Goal: Task Accomplishment & Management: Manage account settings

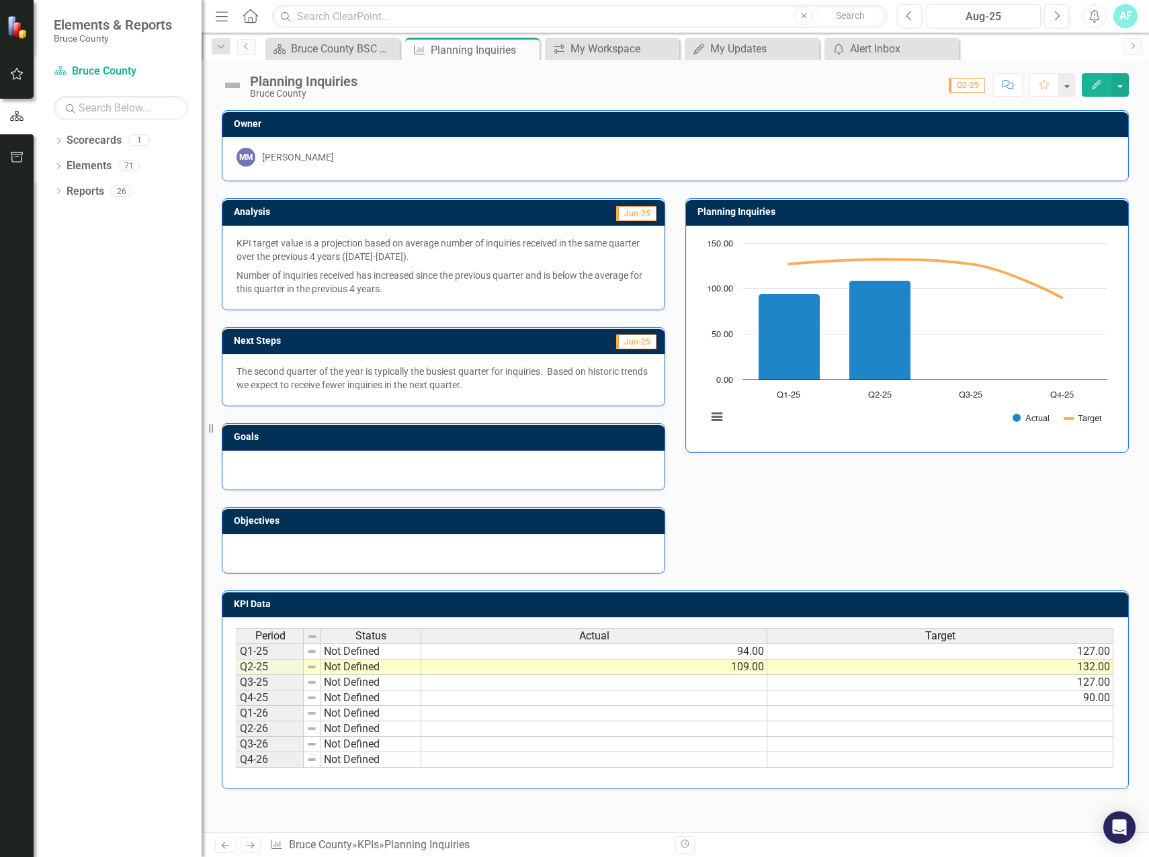
click at [419, 83] on div "Score: N/A Q2-25 Completed Comment Favorite Edit" at bounding box center [746, 84] width 764 height 23
click at [316, 48] on div "Bruce County BSC Welcome Page" at bounding box center [335, 48] width 89 height 17
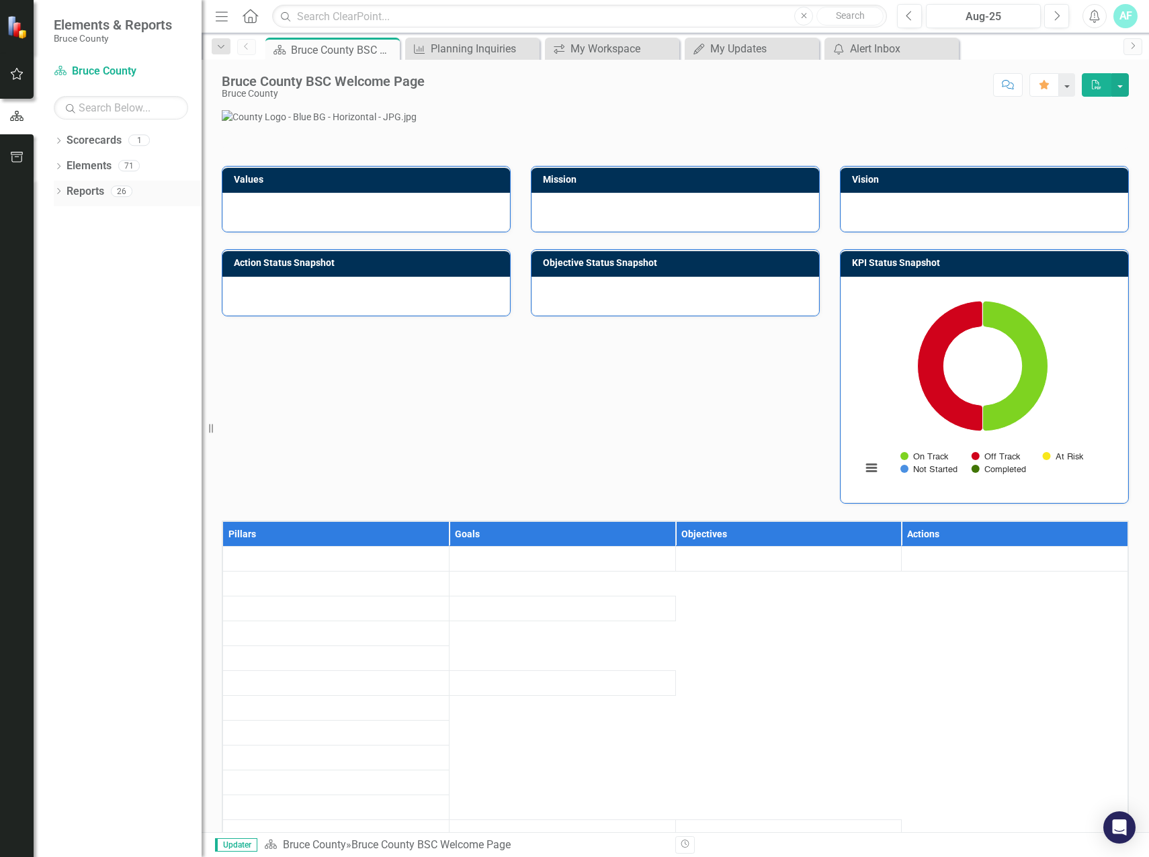
click at [59, 193] on icon "Dropdown" at bounding box center [58, 192] width 9 height 7
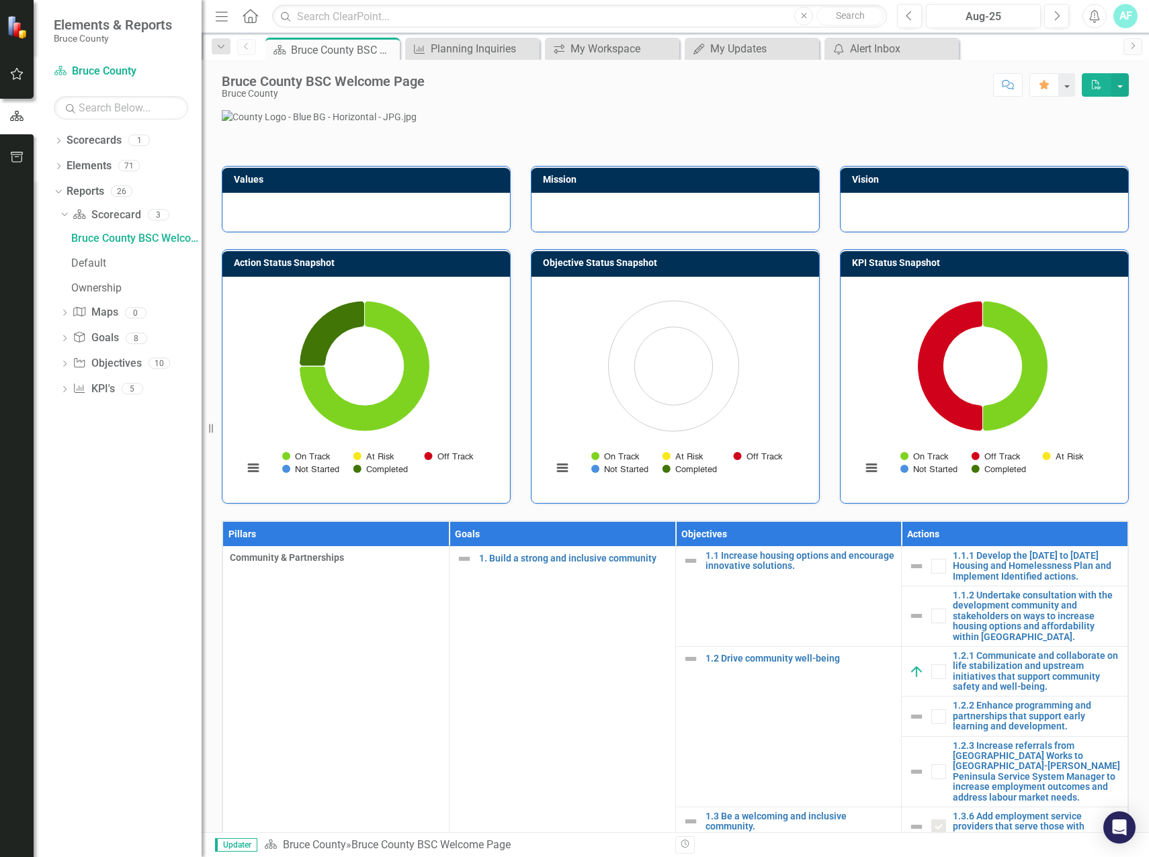
click at [63, 390] on icon "Dropdown" at bounding box center [64, 390] width 9 height 7
click at [98, 349] on link "KPIs" at bounding box center [135, 339] width 134 height 21
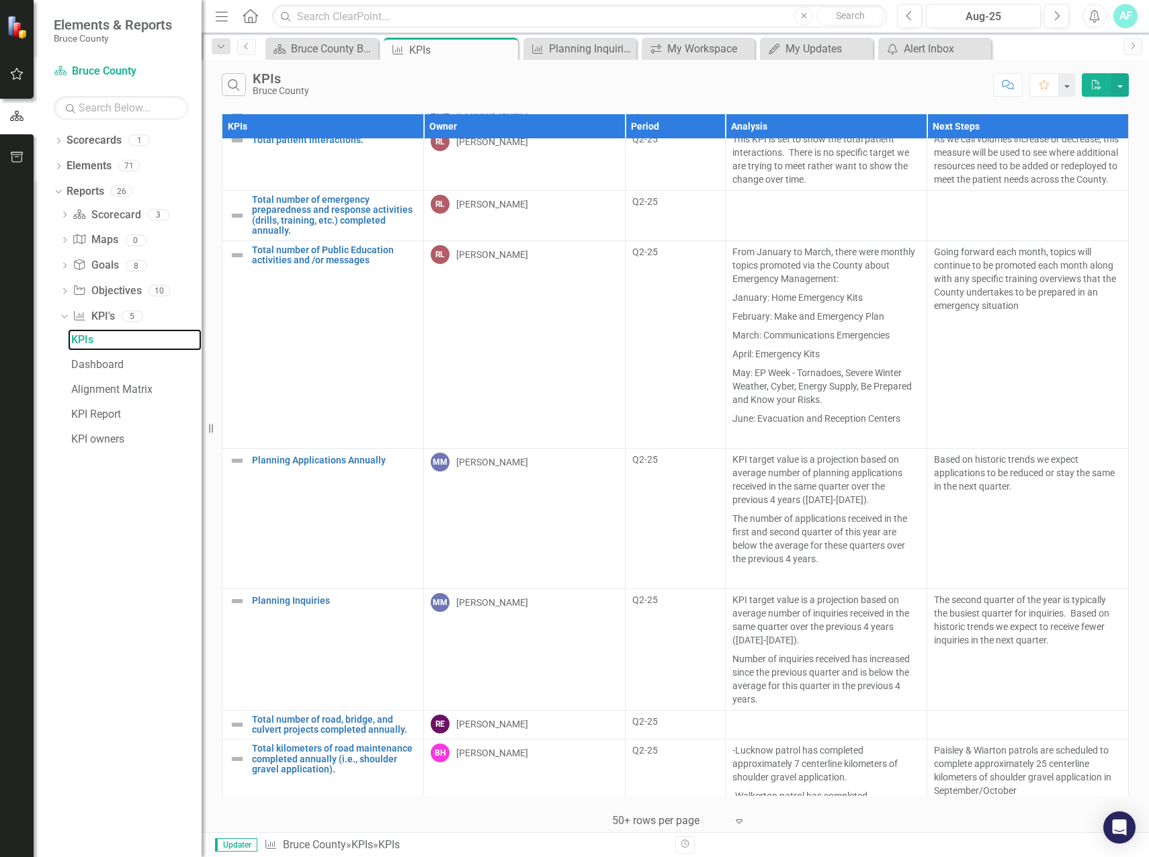
scroll to position [537, 0]
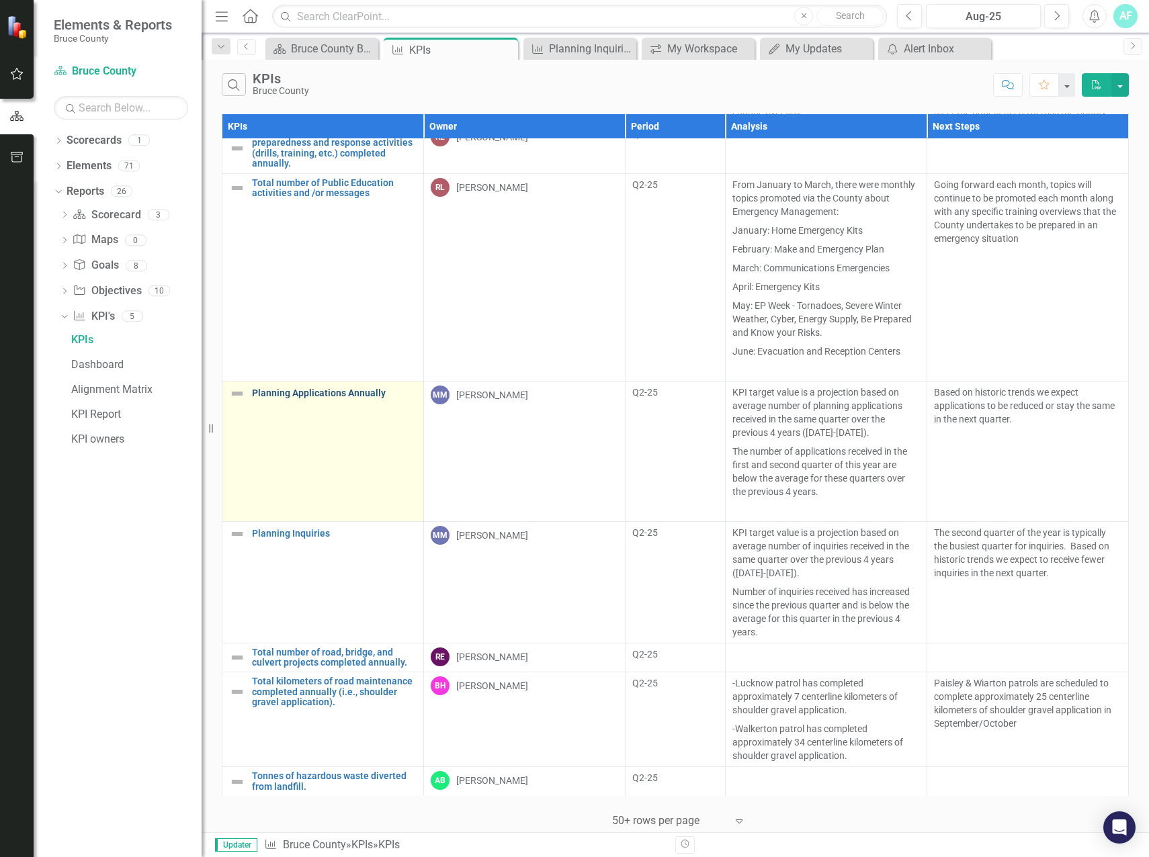
click at [356, 388] on link "Planning Applications Annually" at bounding box center [334, 393] width 165 height 10
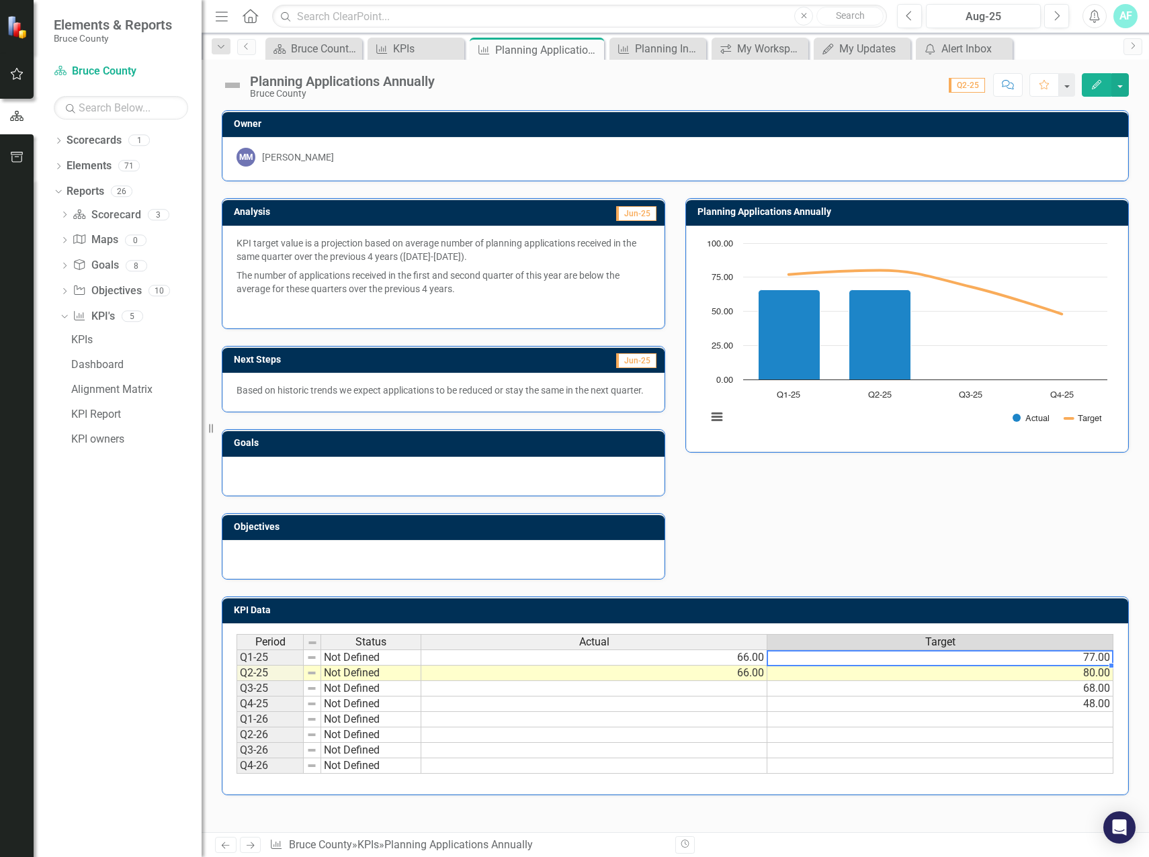
click at [1086, 658] on td "77.00" at bounding box center [940, 658] width 346 height 16
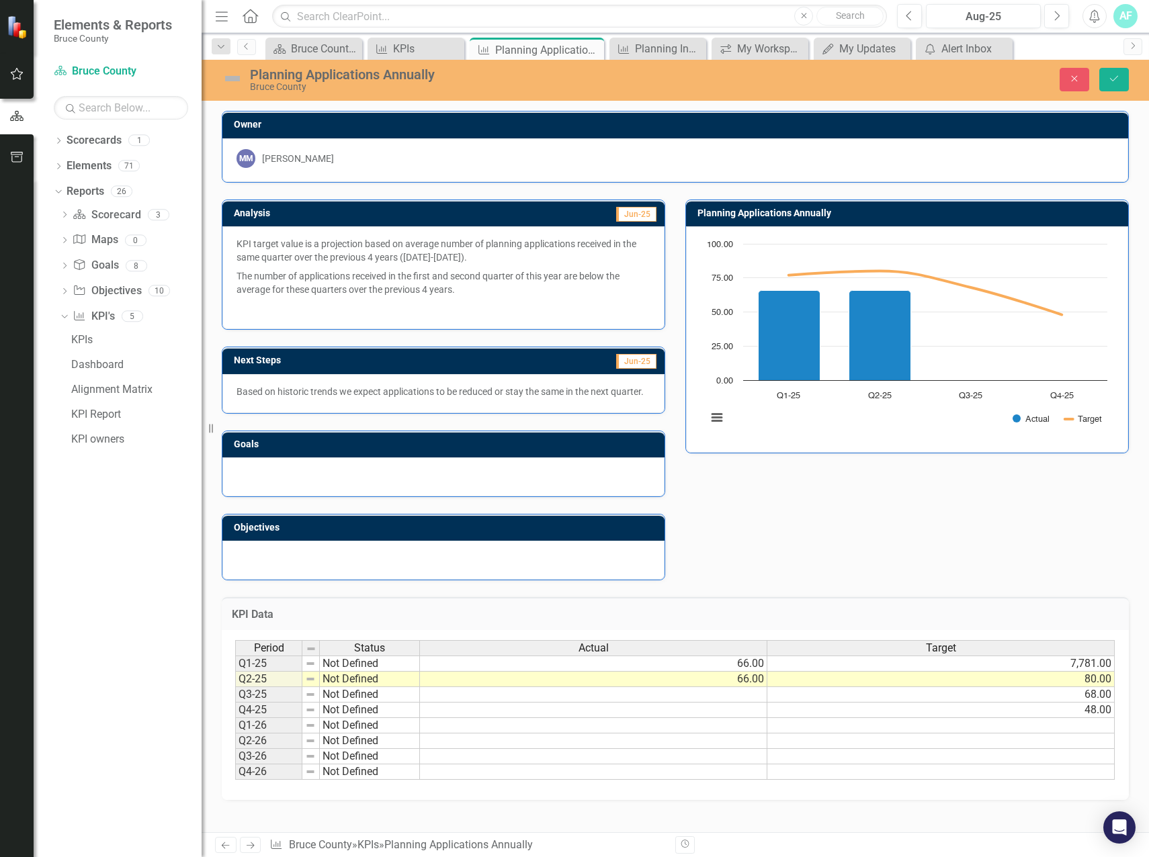
click at [1006, 593] on div "KPI Data Last Calculated Period Status Actual Target Q1-25 Not Defined 66.00 7,…" at bounding box center [675, 690] width 927 height 220
click at [1074, 662] on td "7,781.00" at bounding box center [940, 664] width 347 height 16
click at [1074, 665] on td "7,781.00" at bounding box center [940, 664] width 347 height 16
click at [1074, 665] on textarea "7781" at bounding box center [940, 664] width 348 height 16
click at [1021, 602] on div "KPI Data Last Calculated" at bounding box center [675, 613] width 907 height 33
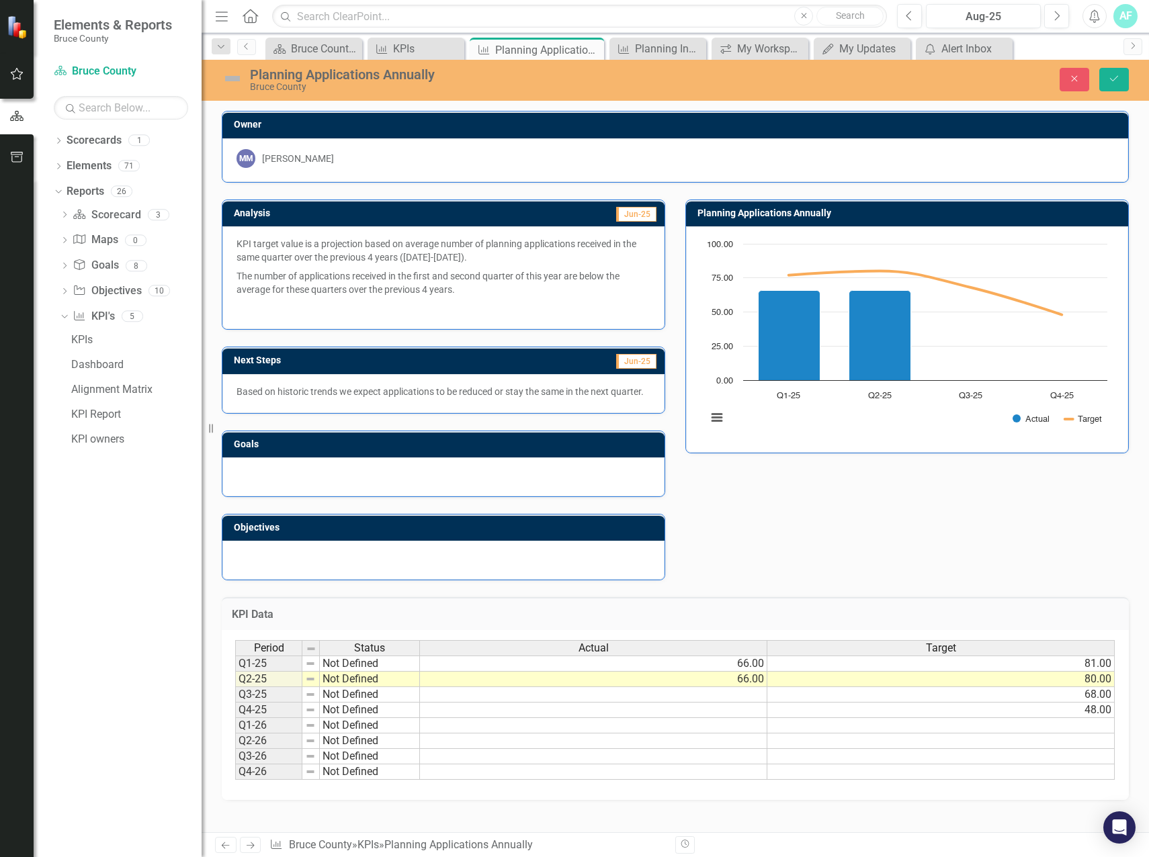
click at [1029, 680] on td "80.00" at bounding box center [940, 679] width 347 height 15
drag, startPoint x: 1035, startPoint y: 680, endPoint x: 777, endPoint y: 687, distance: 257.4
click at [777, 687] on textarea "80" at bounding box center [940, 680] width 348 height 16
click at [916, 612] on h3 "KPI Data" at bounding box center [675, 615] width 887 height 12
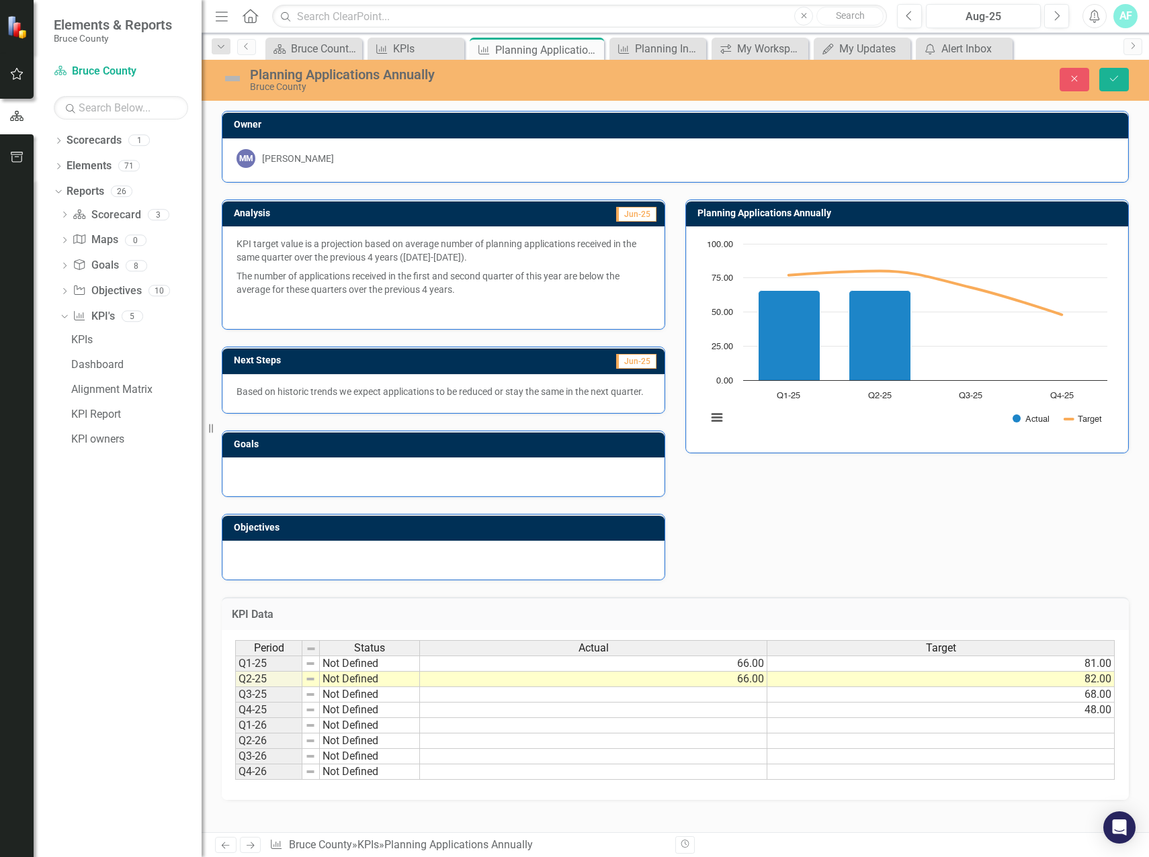
click at [1080, 694] on td "68.00" at bounding box center [940, 694] width 347 height 15
drag, startPoint x: 1073, startPoint y: 696, endPoint x: 737, endPoint y: 707, distance: 336.1
click at [737, 707] on div "Period Status Actual Target Q1-25 Not Defined 66.00 81.00 Q2-25 Not Defined 66.…" at bounding box center [675, 710] width 880 height 140
type textarea "70"
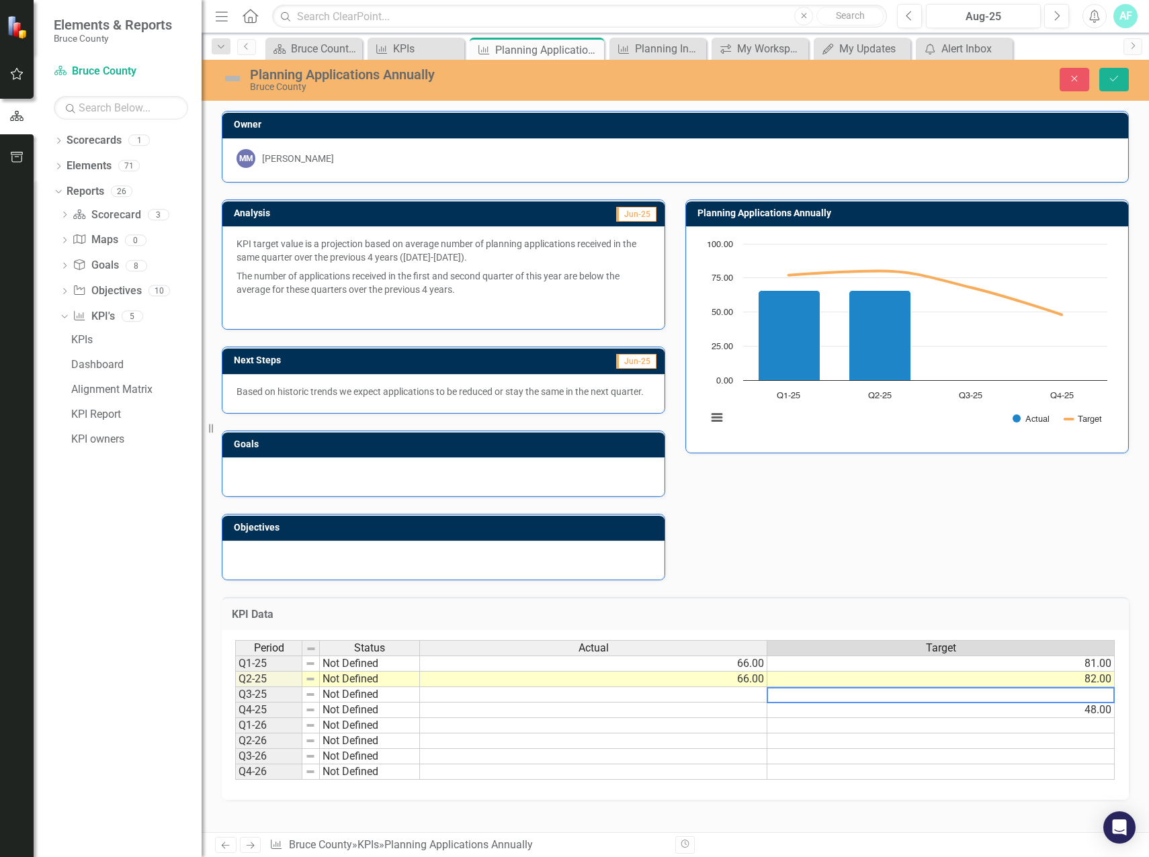
click at [235, 748] on div "Period Status Actual Target Q1-25 Not Defined 66.00 81.00 Q2-25 Not Defined 66.…" at bounding box center [235, 710] width 0 height 140
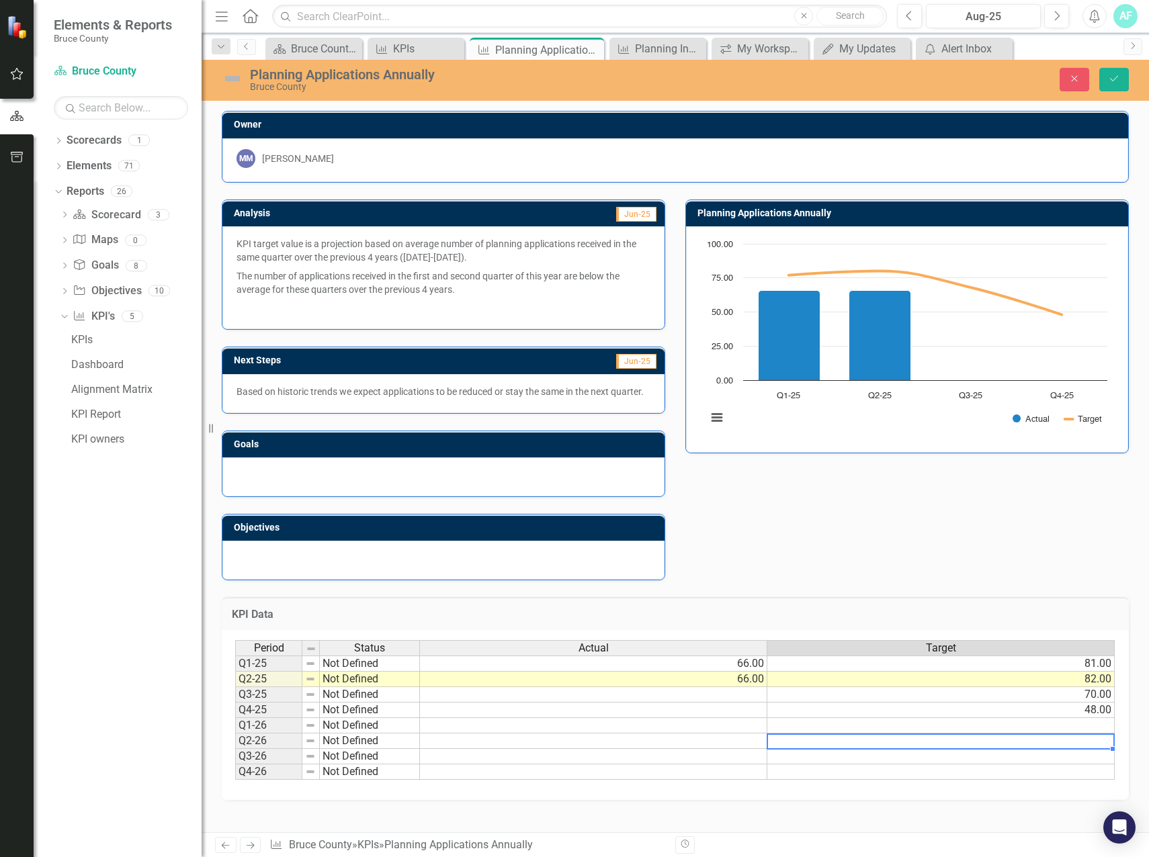
click at [1010, 603] on div "KPI Data Last Calculated" at bounding box center [675, 613] width 907 height 33
click at [1098, 711] on td "48.00" at bounding box center [940, 710] width 347 height 15
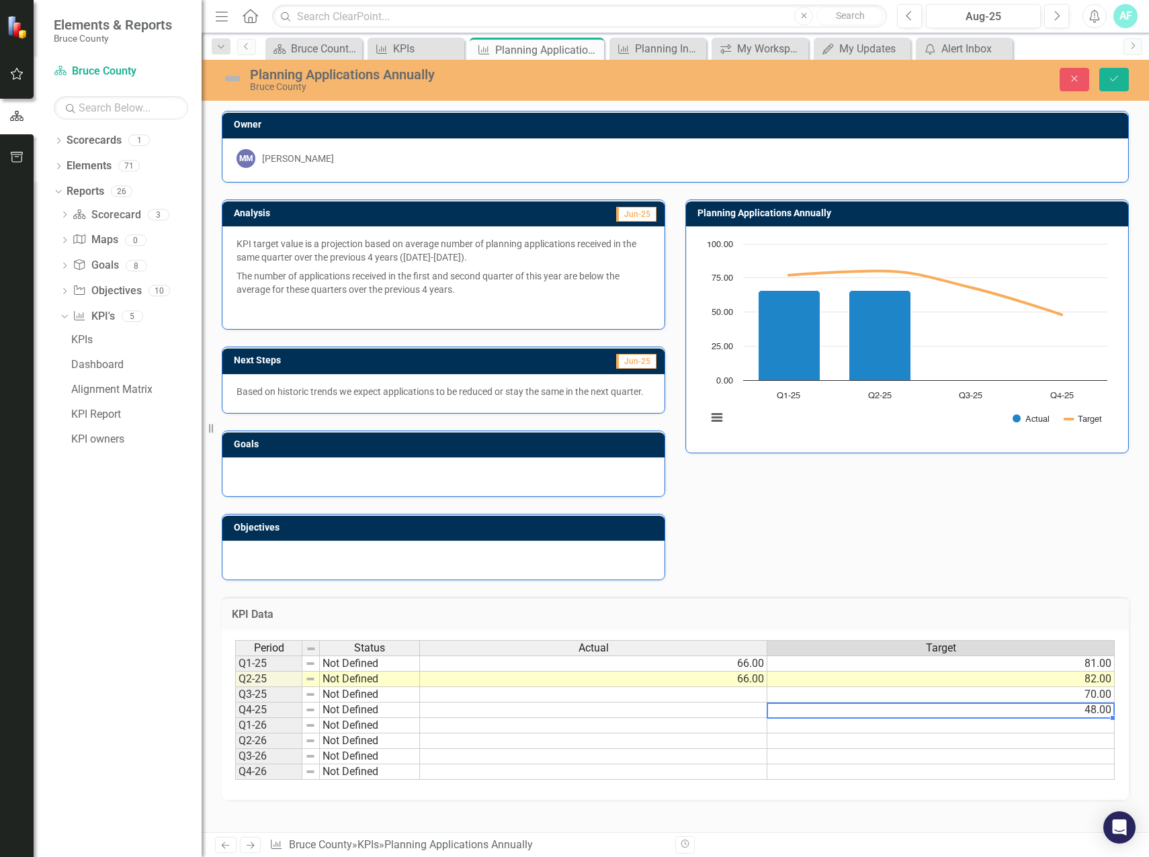
click at [1098, 711] on td "48.00" at bounding box center [940, 710] width 347 height 15
drag, startPoint x: 787, startPoint y: 709, endPoint x: 769, endPoint y: 710, distance: 18.2
click at [769, 710] on textarea "48" at bounding box center [940, 711] width 348 height 16
type textarea "49"
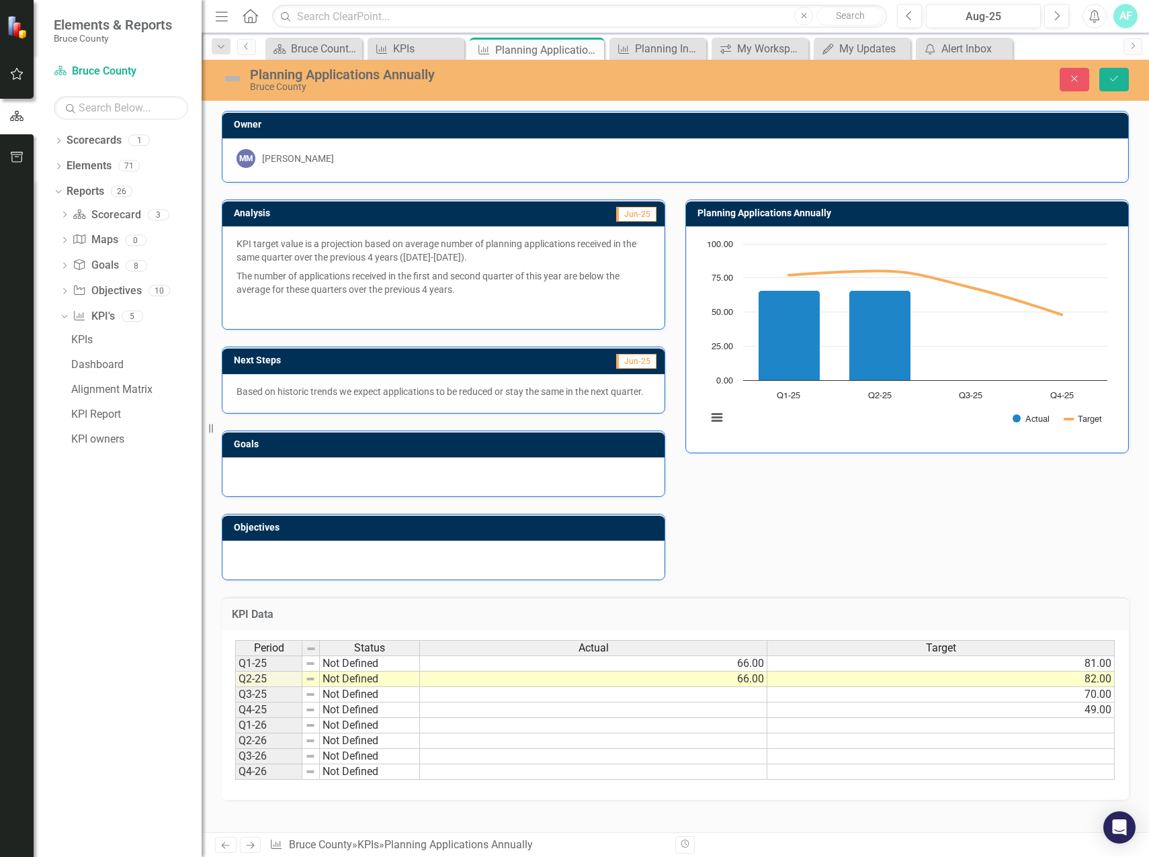
click at [889, 610] on h3 "KPI Data" at bounding box center [675, 615] width 887 height 12
click at [1113, 75] on icon "Save" at bounding box center [1114, 78] width 12 height 9
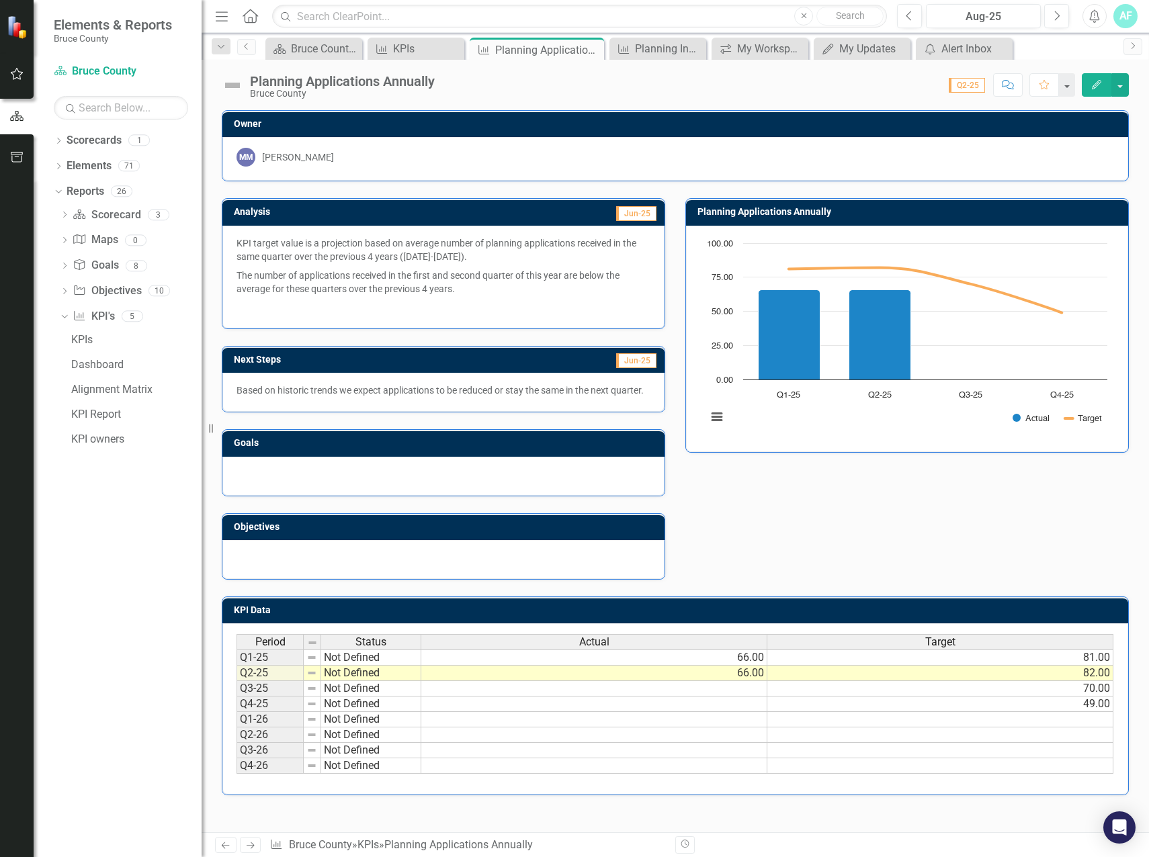
click at [789, 523] on div "Analysis Jun-25 KPI target value is a projection based on average number of pla…" at bounding box center [675, 380] width 927 height 398
